Goal: Transaction & Acquisition: Purchase product/service

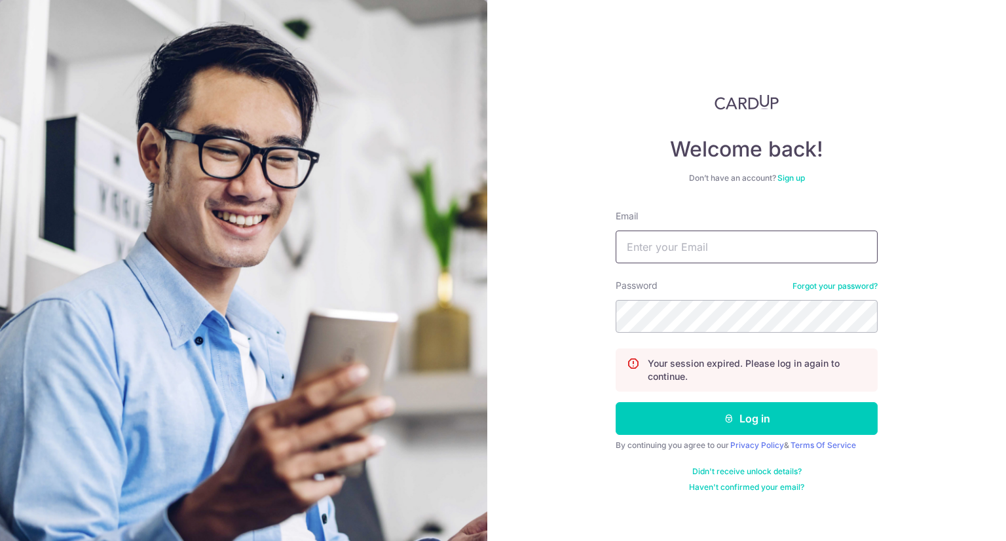
click at [671, 252] on input "Email" at bounding box center [747, 247] width 262 height 33
type input "[EMAIL_ADDRESS][PERSON_NAME][DOMAIN_NAME]"
click at [616, 402] on button "Log in" at bounding box center [747, 418] width 262 height 33
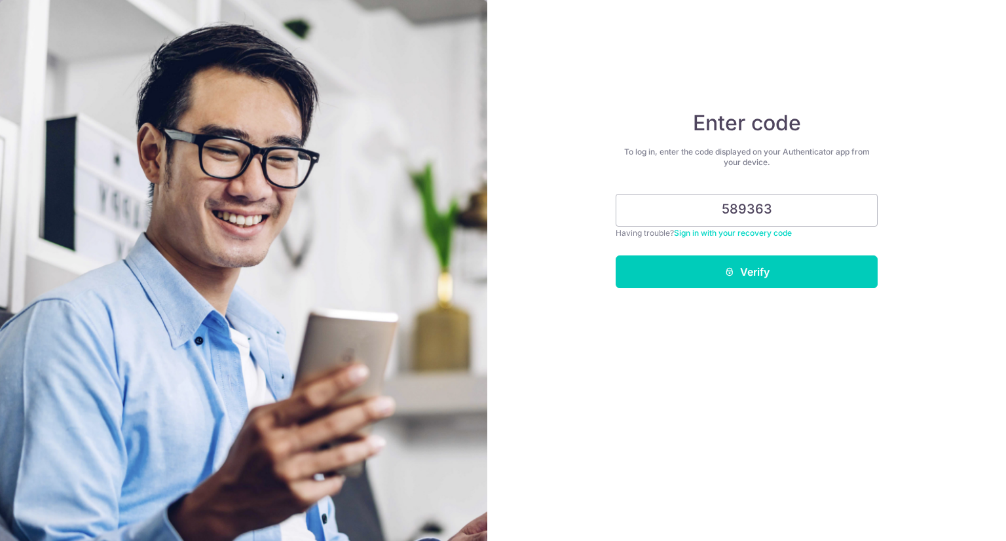
type input "589363"
click at [616, 256] on button "Verify" at bounding box center [747, 272] width 262 height 33
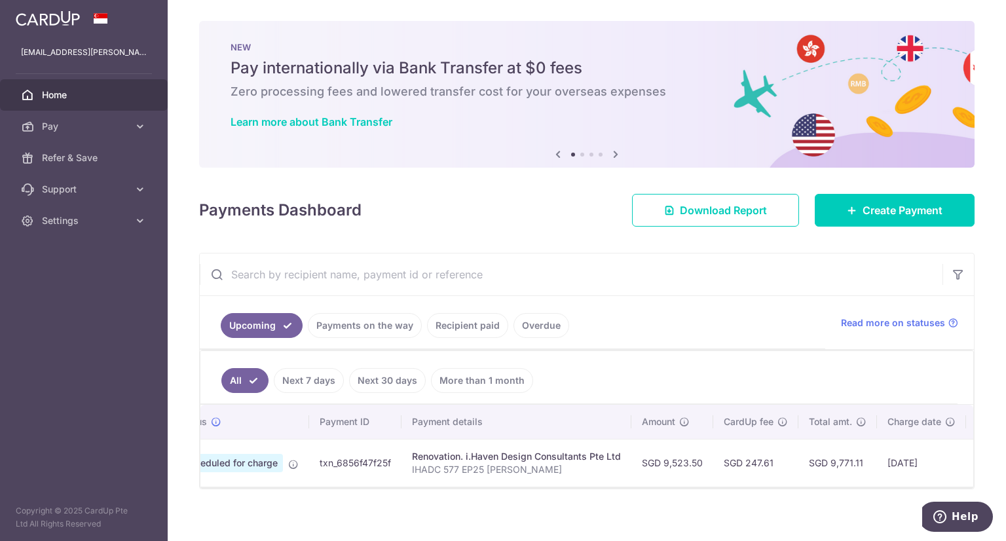
scroll to position [0, 28]
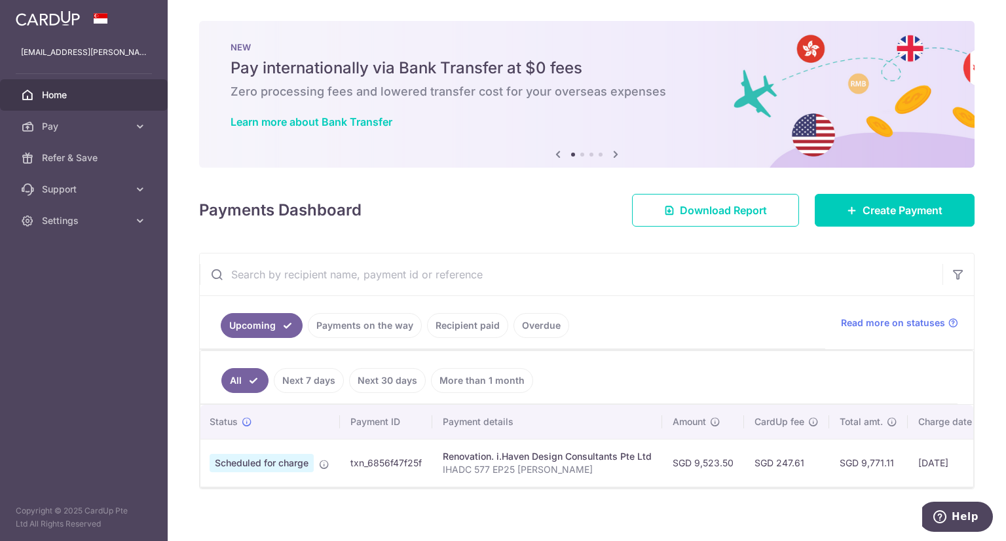
click at [364, 463] on td "txn_6856f47f25f" at bounding box center [386, 463] width 92 height 48
click at [288, 461] on span "Scheduled for charge" at bounding box center [262, 463] width 104 height 18
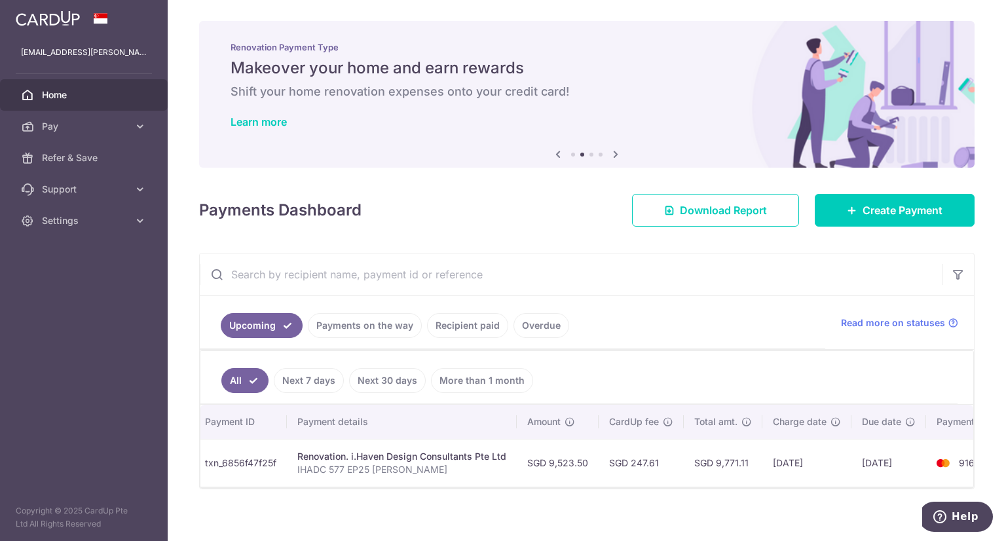
scroll to position [0, 225]
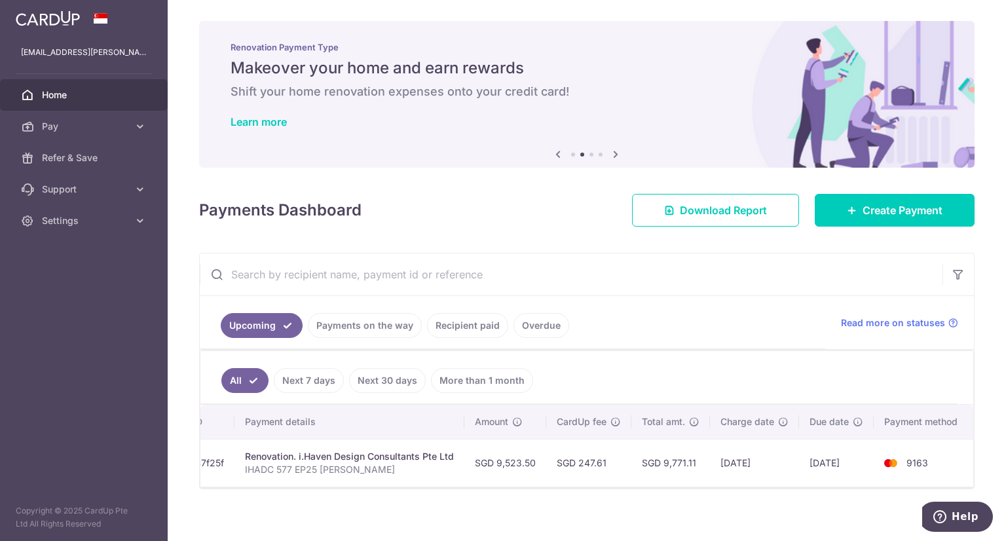
click at [364, 331] on link "Payments on the way" at bounding box center [365, 325] width 114 height 25
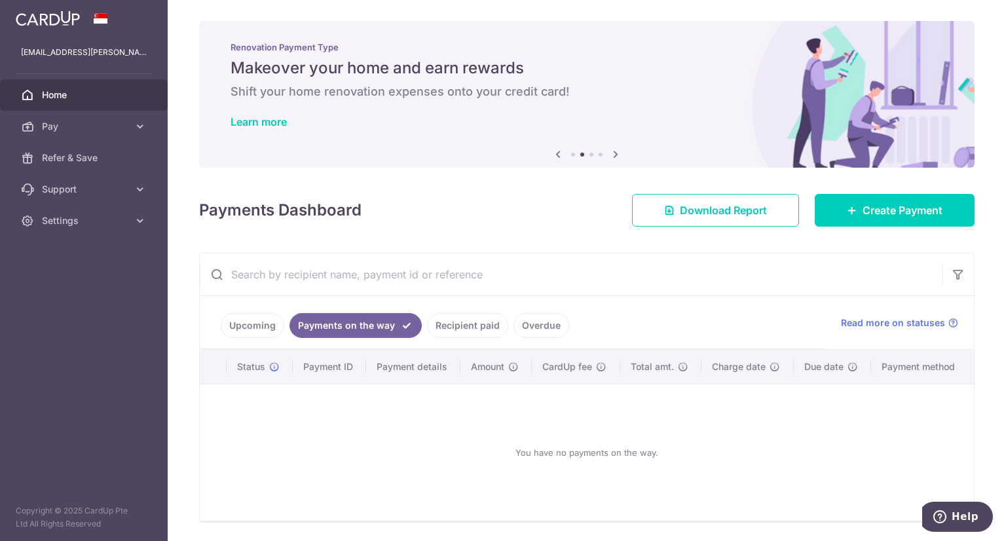
click at [465, 327] on link "Recipient paid" at bounding box center [467, 325] width 81 height 25
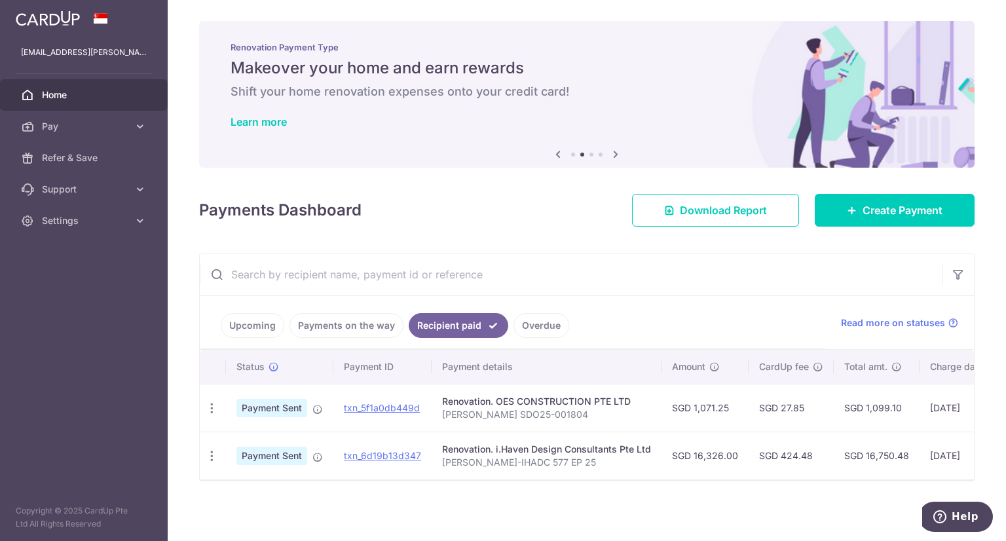
click at [344, 328] on link "Payments on the way" at bounding box center [347, 325] width 114 height 25
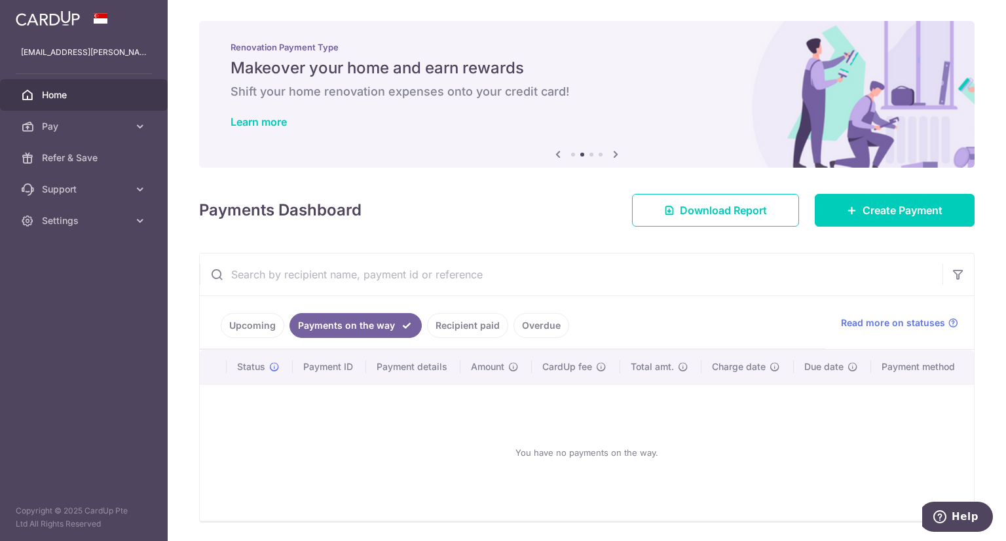
click at [269, 330] on link "Upcoming" at bounding box center [253, 325] width 64 height 25
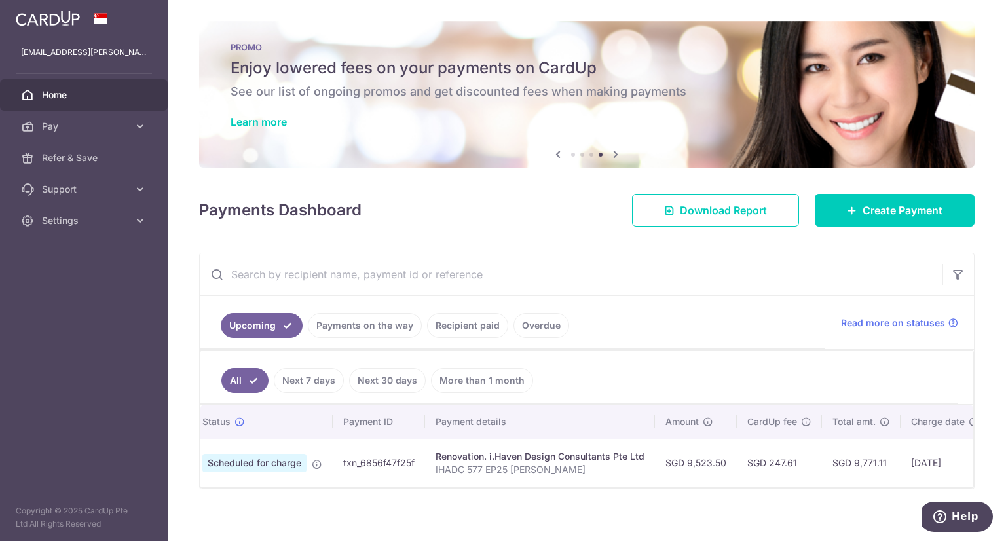
scroll to position [0, 33]
click at [642, 514] on div "× Pause Schedule Pause all future payments in this series Pause just this one p…" at bounding box center [587, 270] width 839 height 541
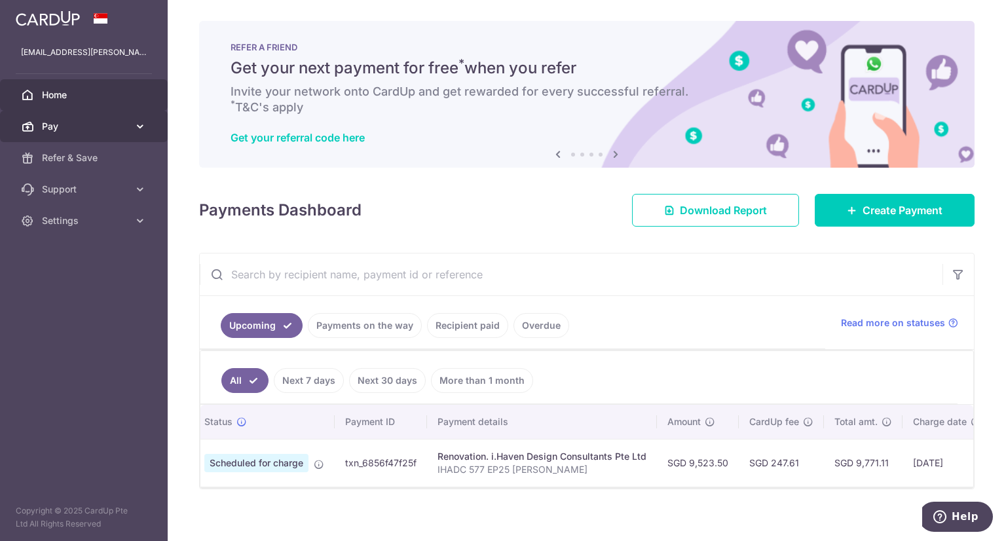
click at [66, 125] on span "Pay" at bounding box center [85, 126] width 86 height 13
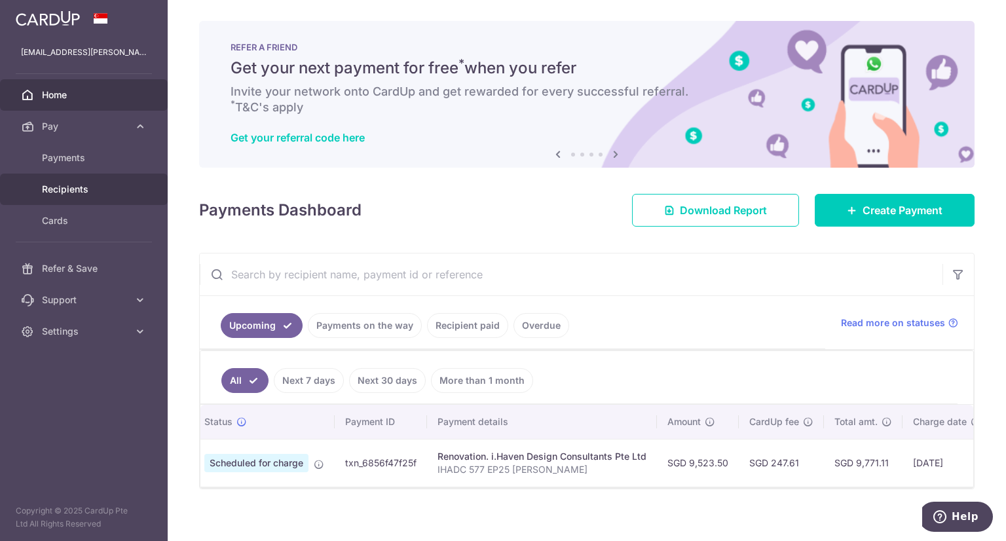
click at [56, 189] on span "Recipients" at bounding box center [85, 189] width 86 height 13
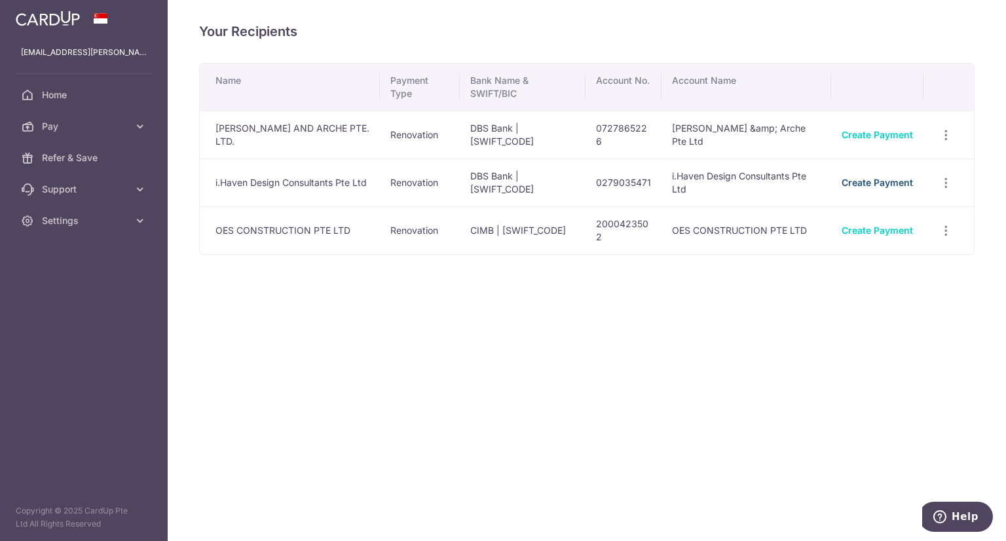
click at [859, 185] on link "Create Payment" at bounding box center [877, 182] width 71 height 11
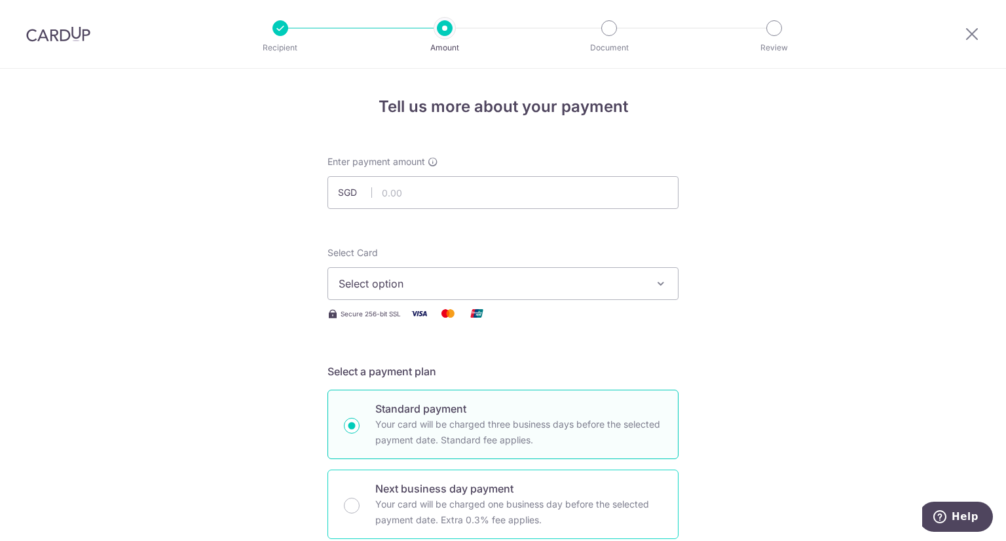
scroll to position [328, 0]
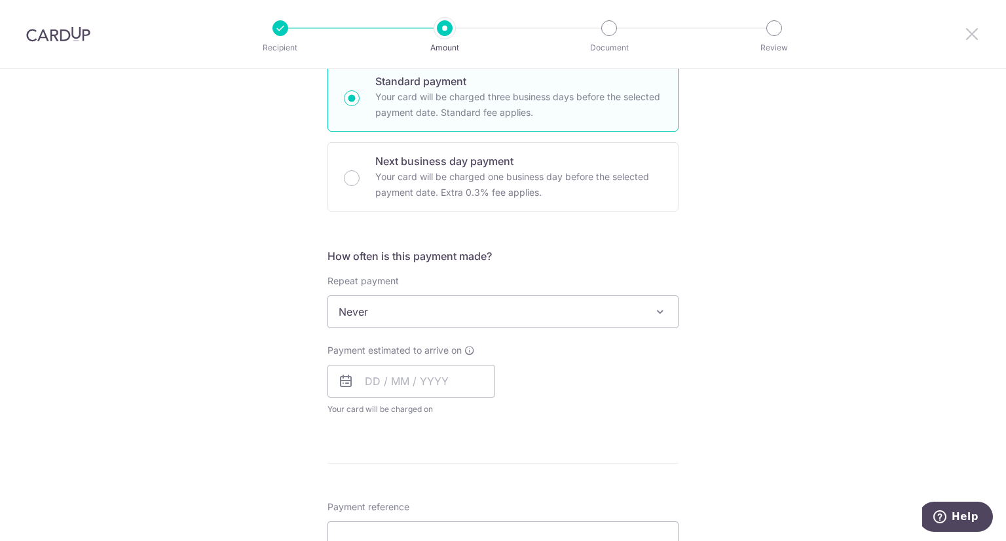
drag, startPoint x: 974, startPoint y: 37, endPoint x: 569, endPoint y: 83, distance: 407.6
click at [974, 37] on icon at bounding box center [973, 34] width 16 height 16
